Goal: Check status

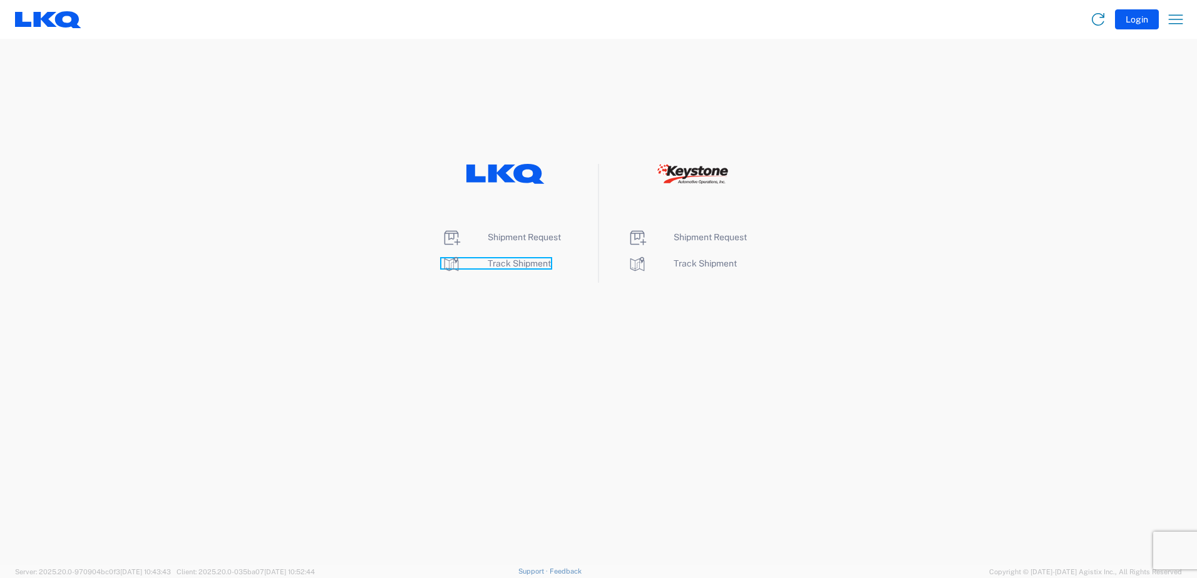
click at [525, 267] on span "Track Shipment" at bounding box center [519, 263] width 63 height 10
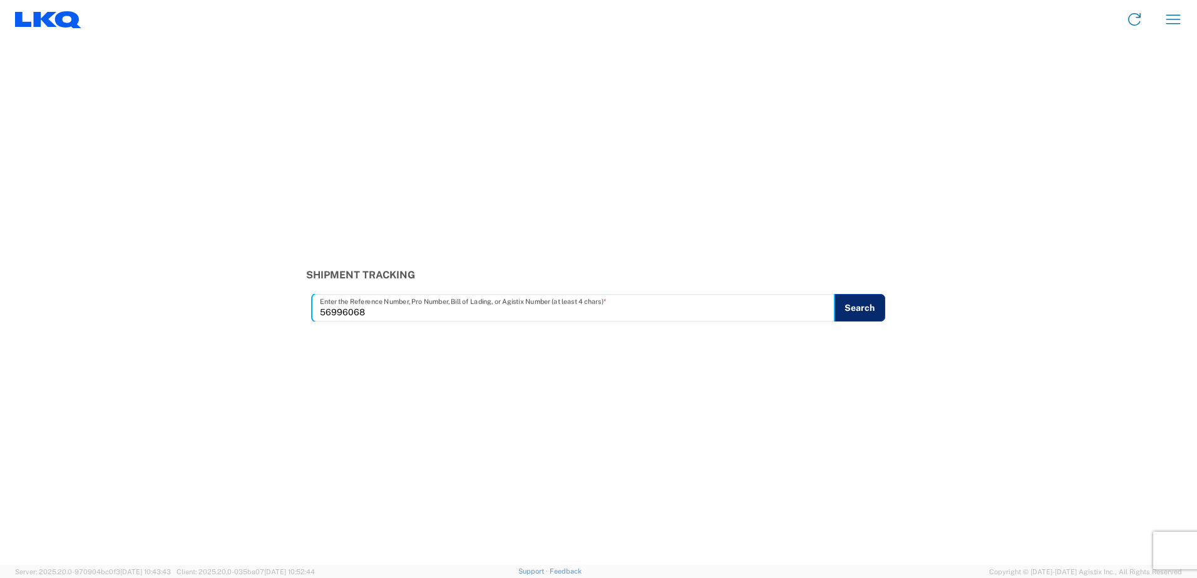
type input "56996068"
click at [853, 301] on button "Search" at bounding box center [859, 308] width 51 height 28
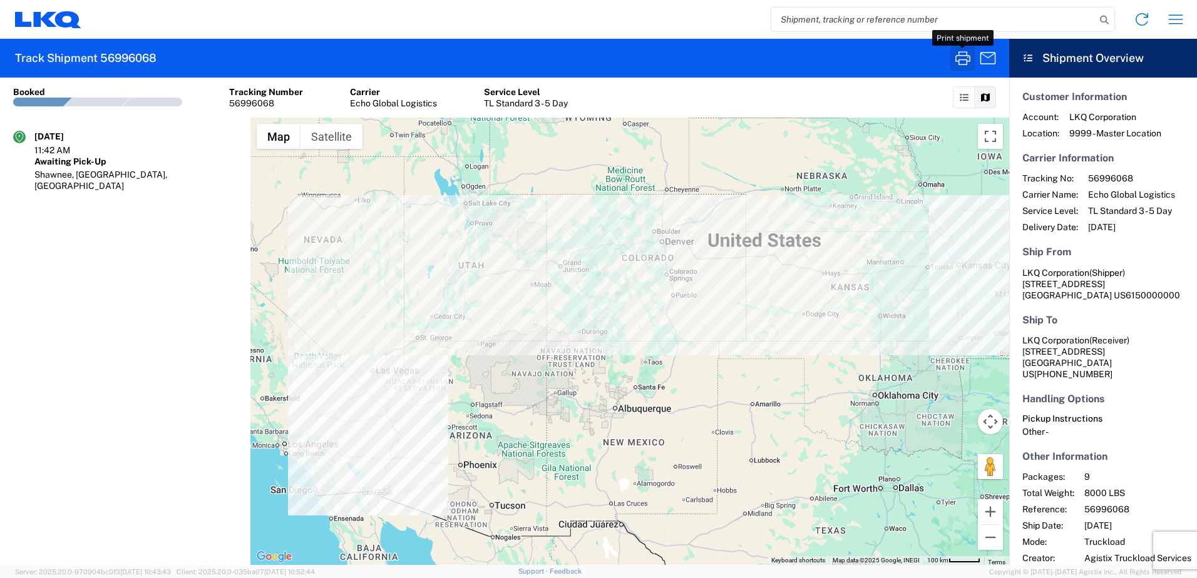
click at [964, 56] on icon "button" at bounding box center [963, 58] width 20 height 20
